Goal: Information Seeking & Learning: Find specific fact

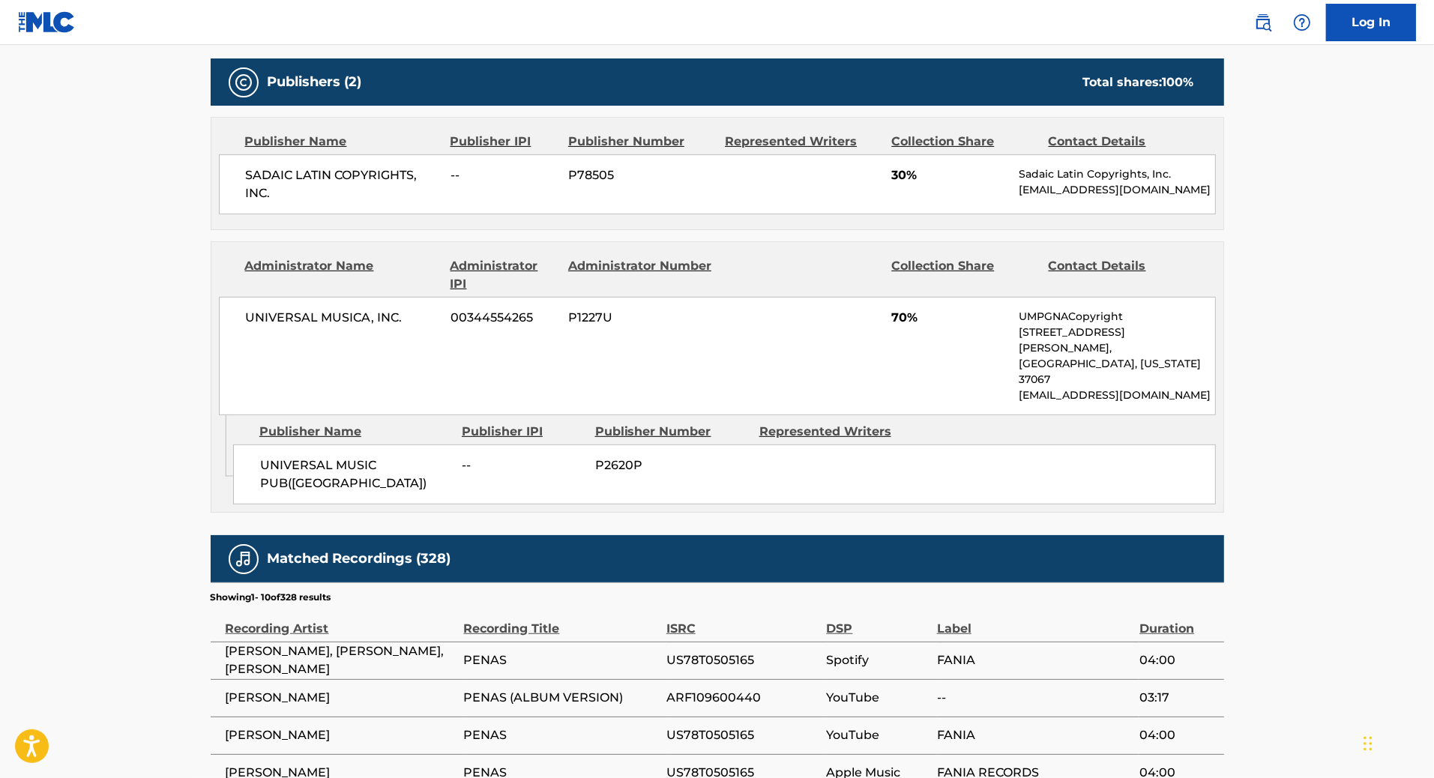
scroll to position [641, 0]
click at [1260, 24] on img at bounding box center [1263, 22] width 18 height 18
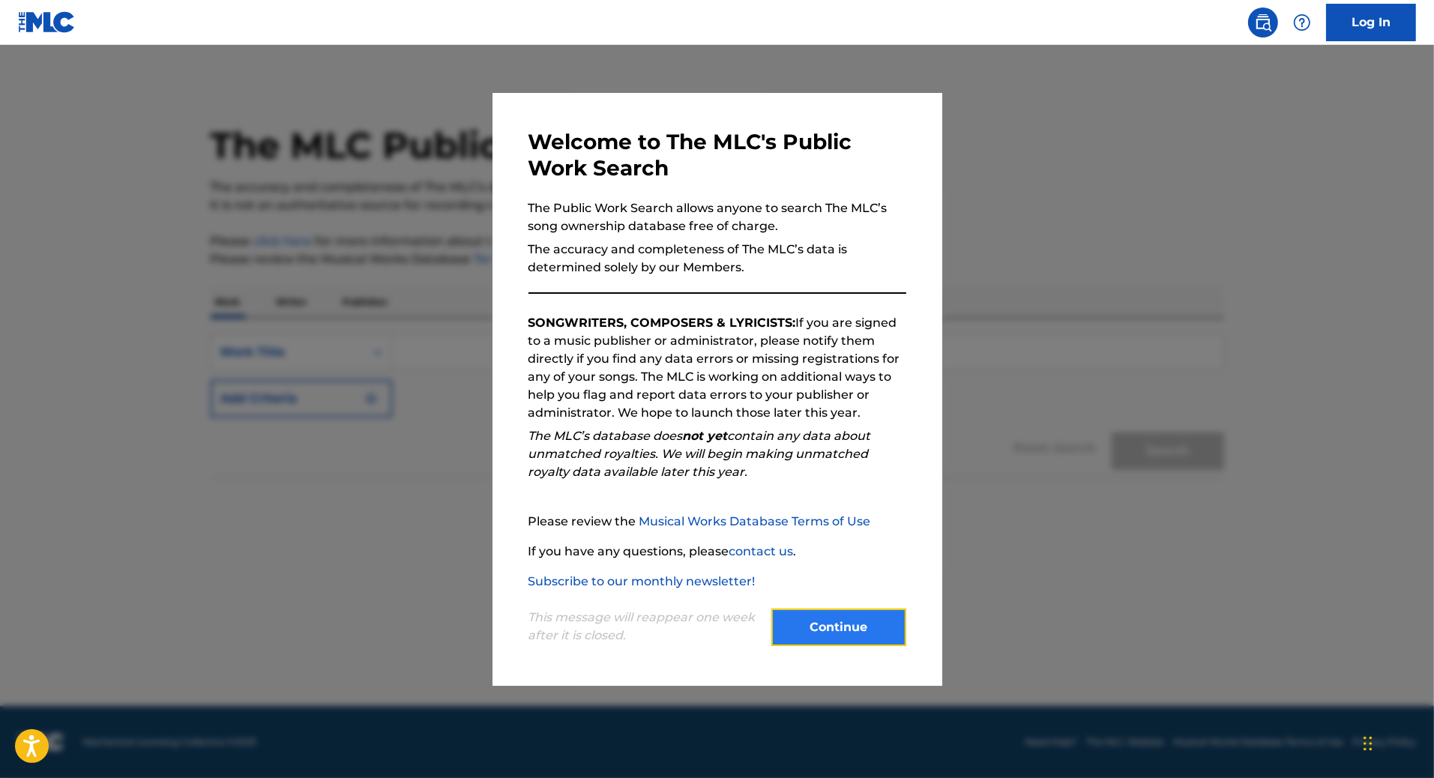
click at [841, 624] on button "Continue" at bounding box center [838, 627] width 135 height 37
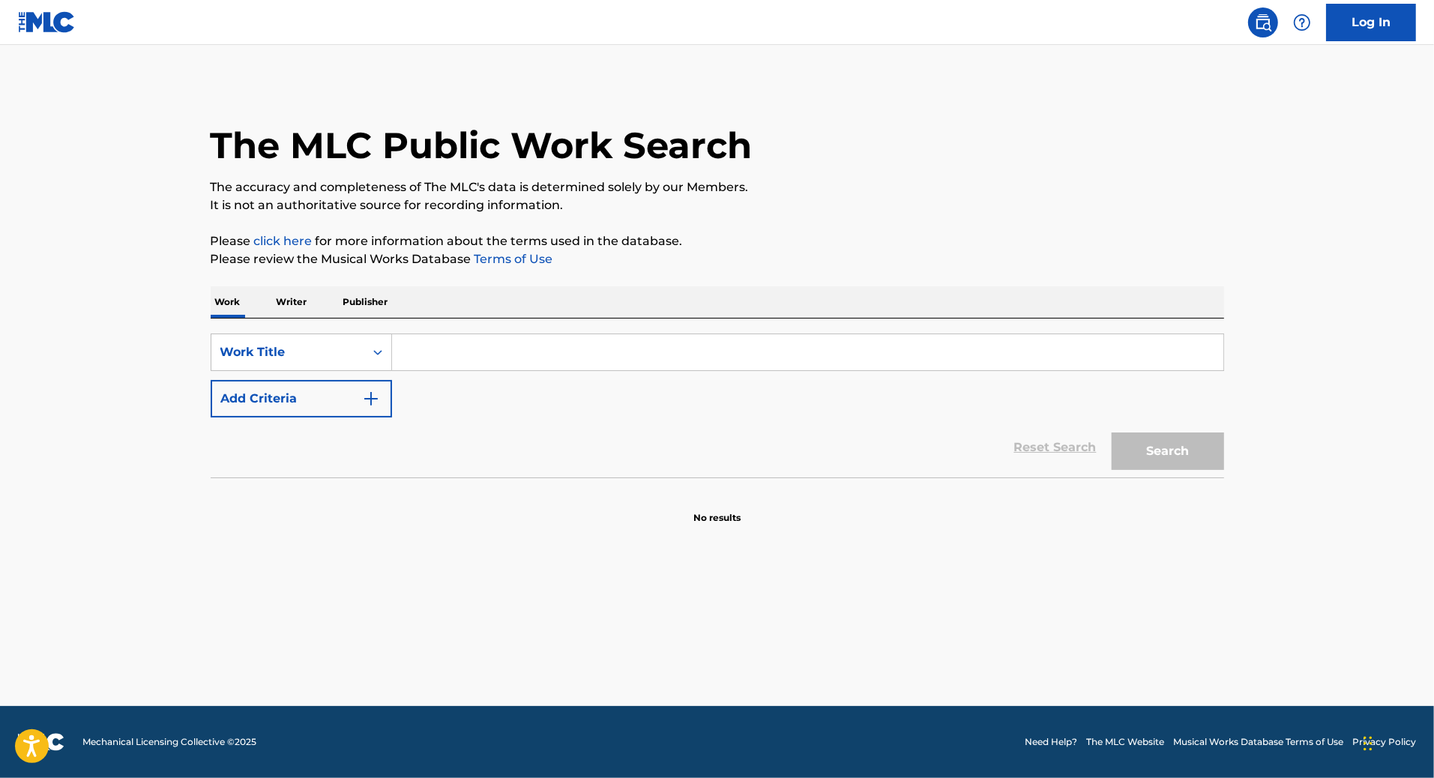
click at [699, 356] on input "Search Form" at bounding box center [807, 352] width 831 height 36
type input "La colorada infiel"
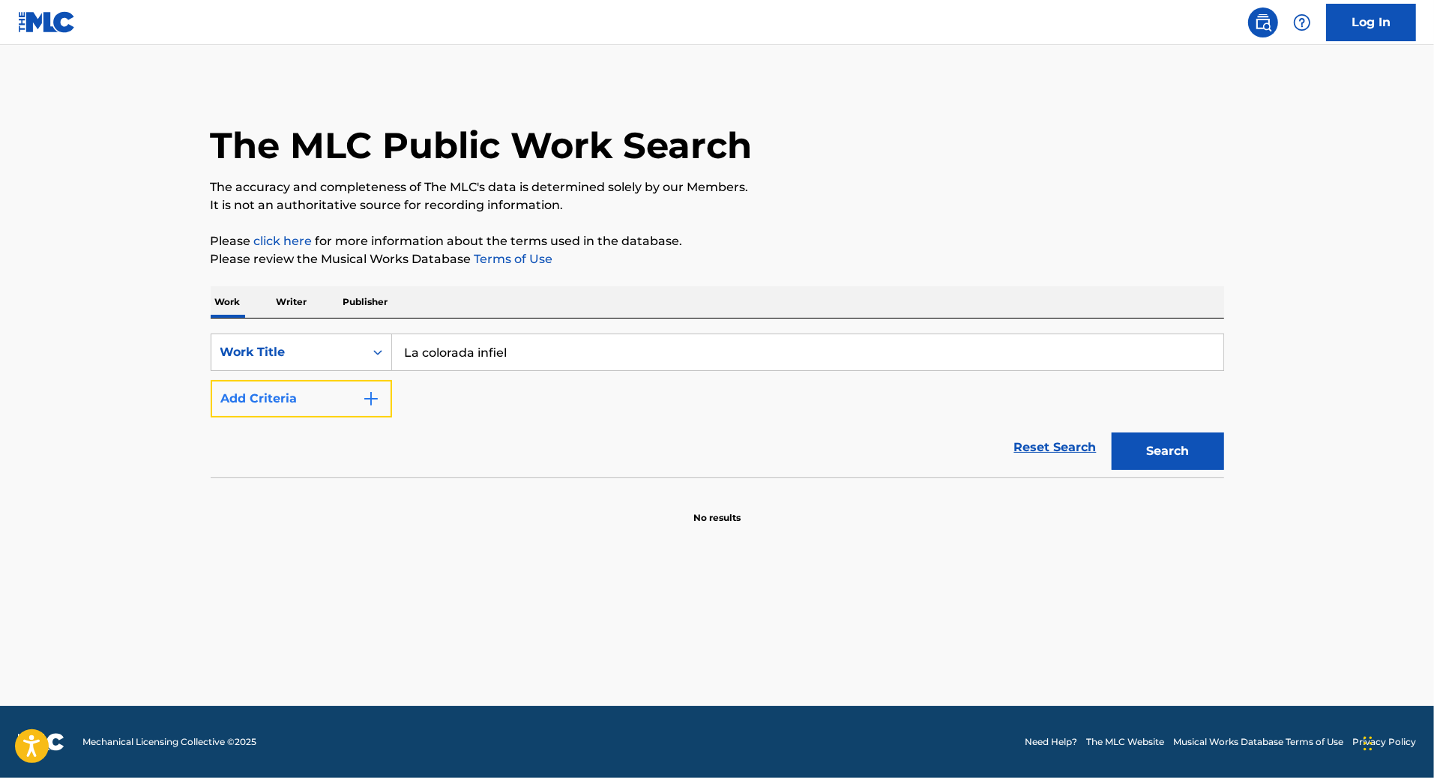
click at [365, 394] on img "Search Form" at bounding box center [371, 399] width 18 height 18
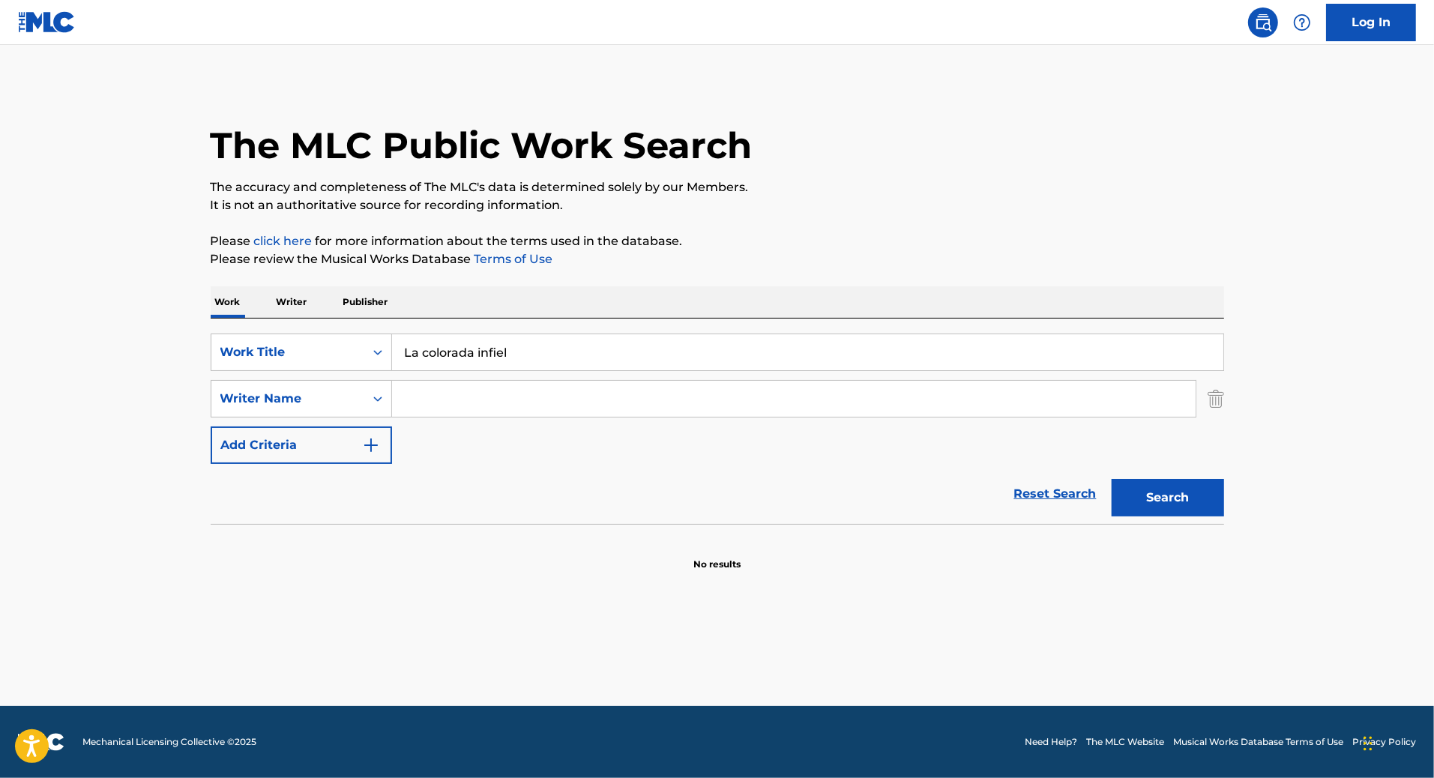
click at [452, 399] on input "Search Form" at bounding box center [794, 399] width 804 height 36
type input "Aladino"
click at [1159, 502] on button "Search" at bounding box center [1168, 497] width 112 height 37
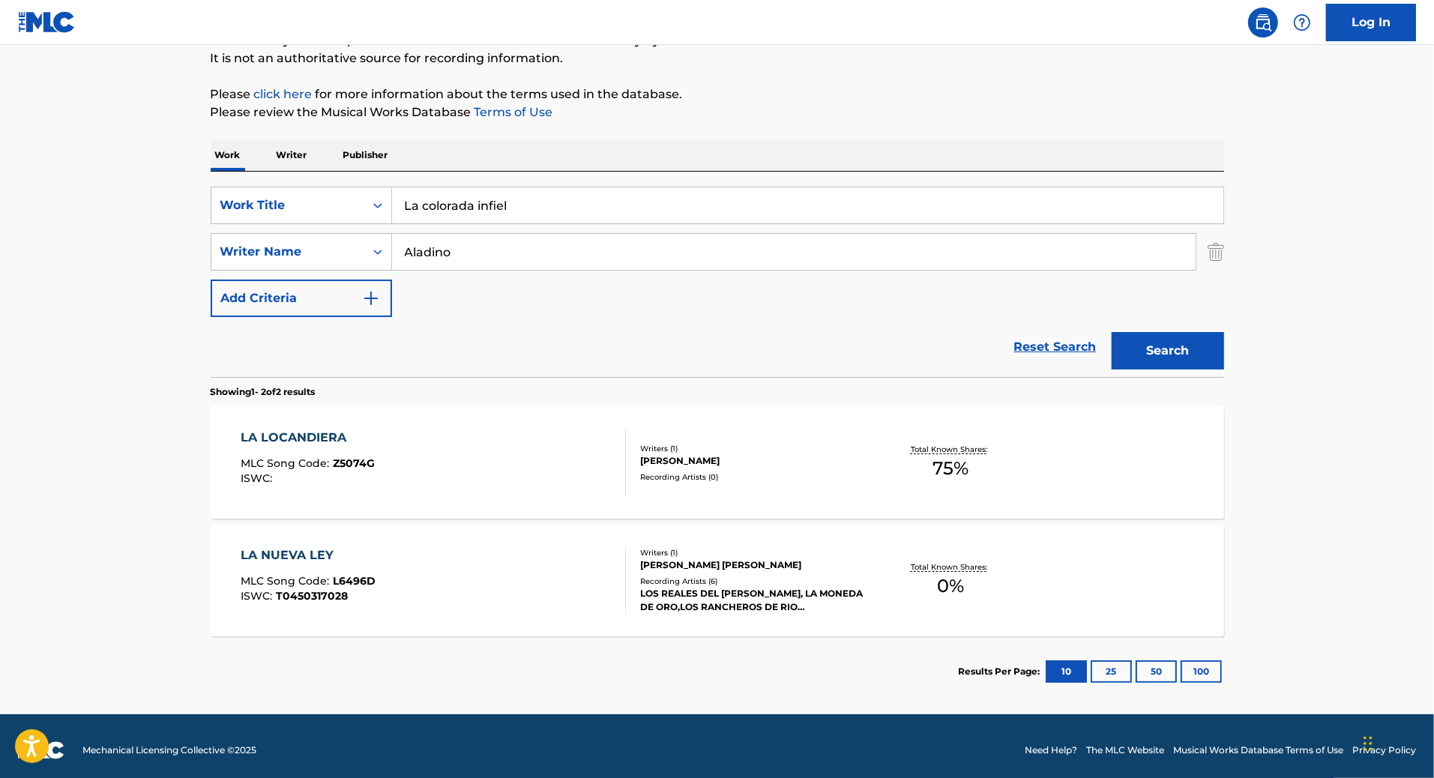
scroll to position [154, 0]
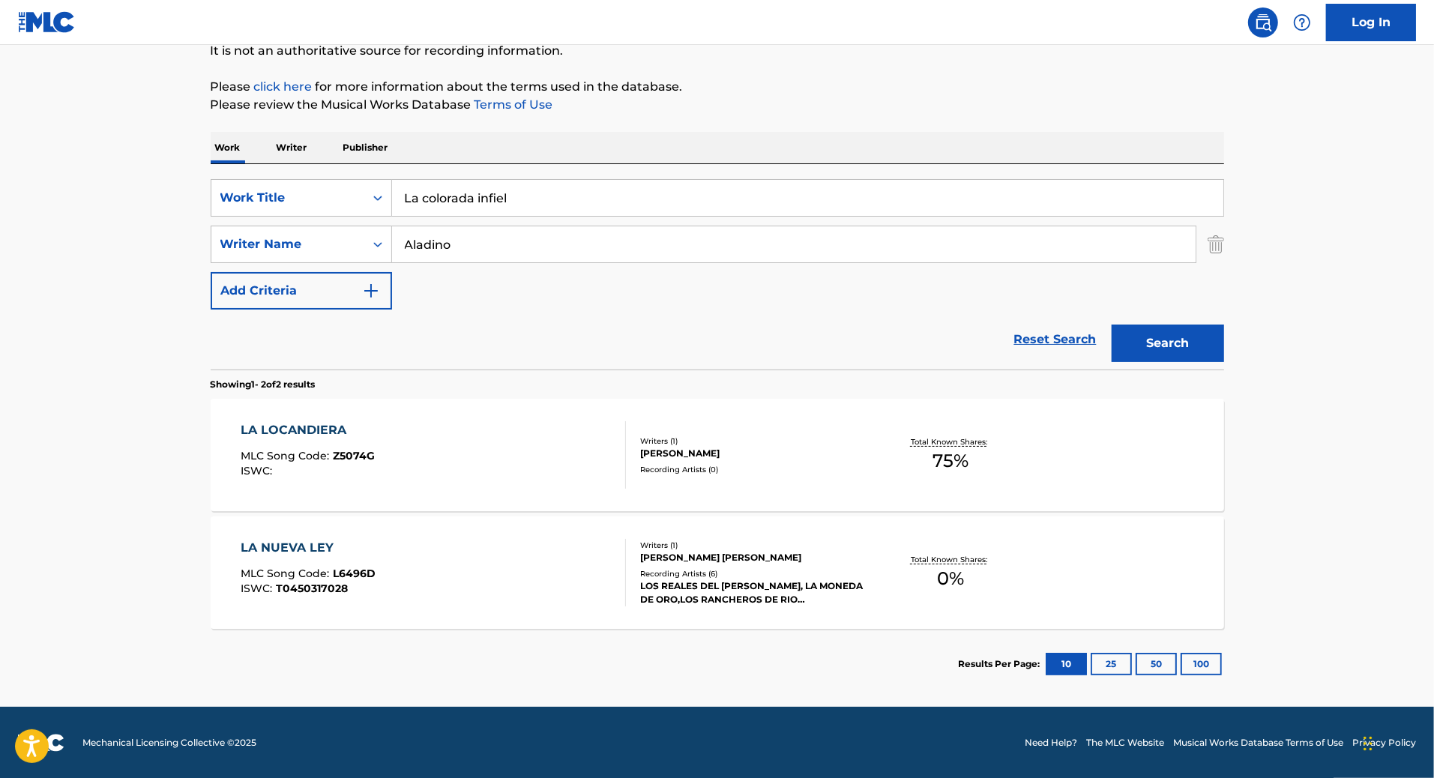
click at [525, 197] on input "La colorada infiel" at bounding box center [807, 198] width 831 height 36
type input "penas"
click at [1112, 325] on button "Search" at bounding box center [1168, 343] width 112 height 37
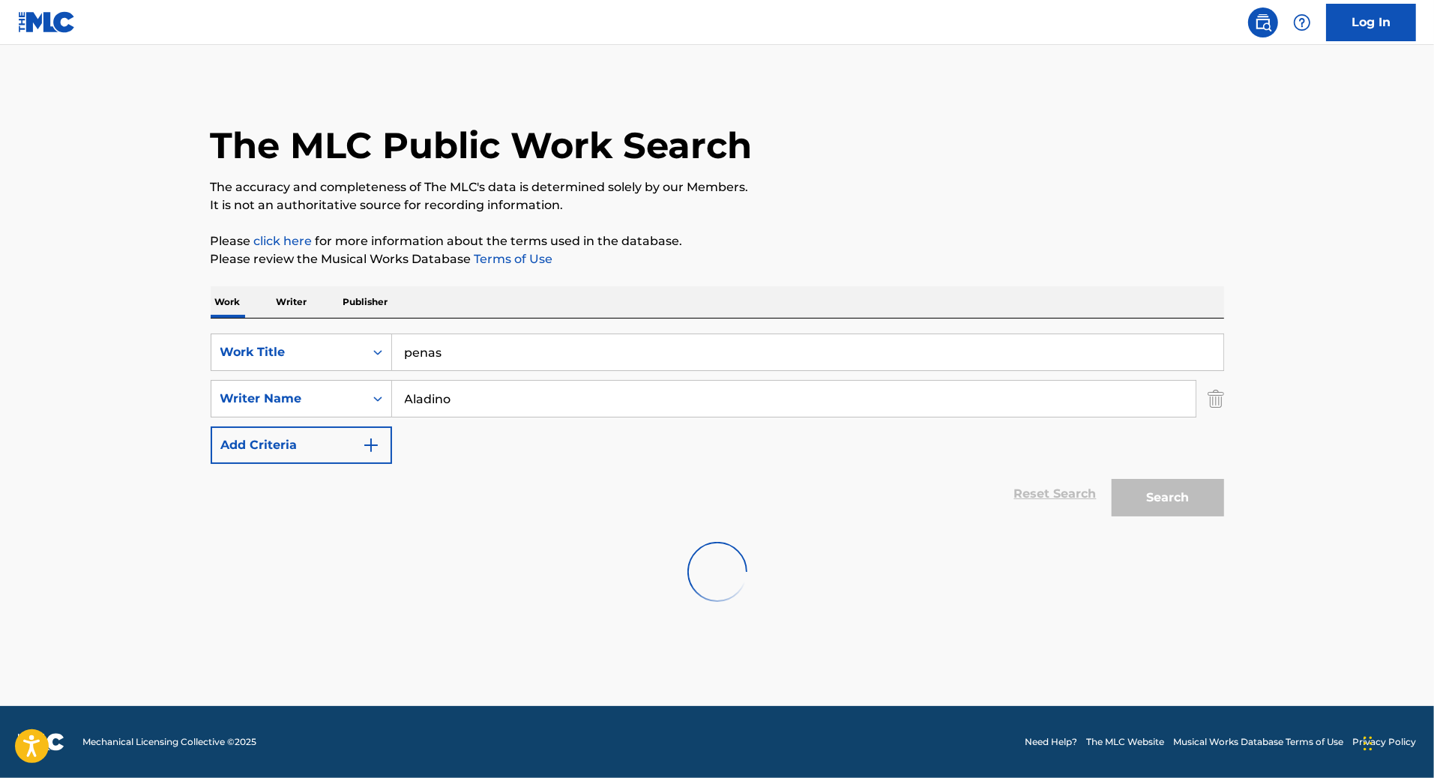
scroll to position [0, 0]
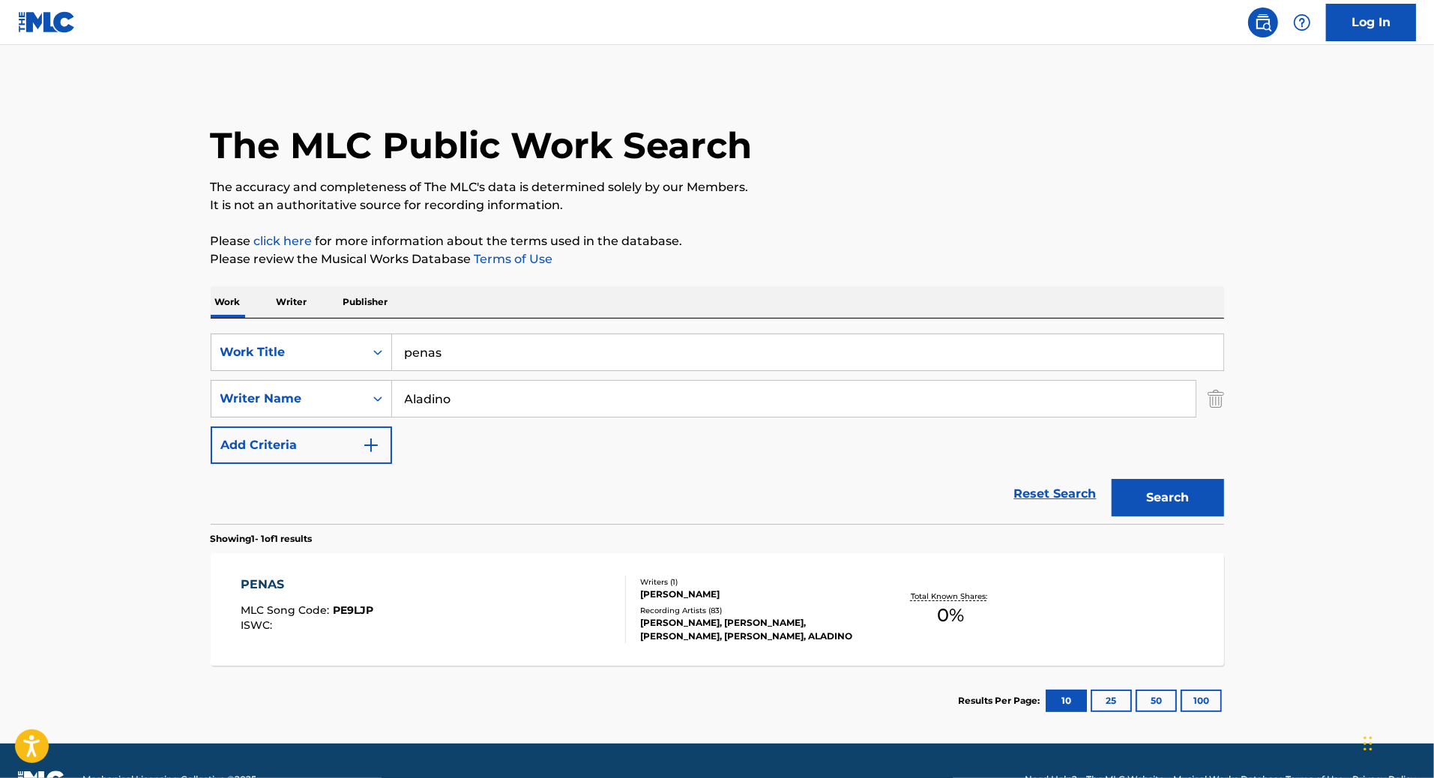
click at [689, 585] on div "Writers ( 1 )" at bounding box center [753, 582] width 226 height 11
